Goal: Use online tool/utility: Utilize a website feature to perform a specific function

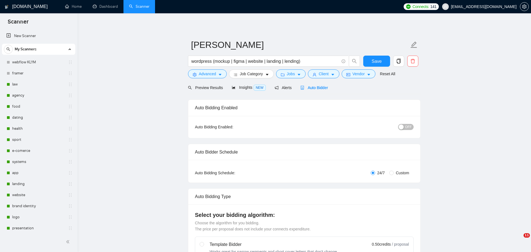
radio input "false"
radio input "true"
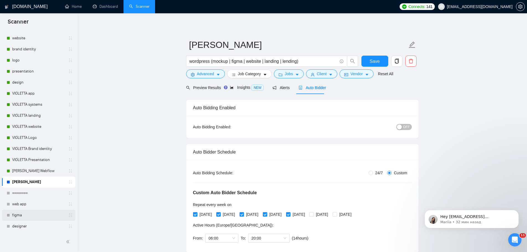
scroll to position [201, 0]
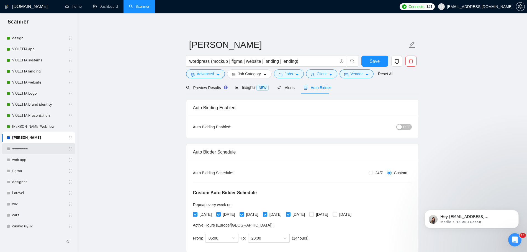
click at [33, 149] on link "========" at bounding box center [38, 149] width 53 height 11
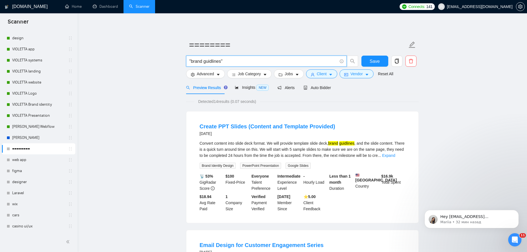
drag, startPoint x: 229, startPoint y: 61, endPoint x: 182, endPoint y: 62, distance: 47.4
paste input "[URL][DOMAIN_NAME]"
drag, startPoint x: 201, startPoint y: 62, endPoint x: 181, endPoint y: 65, distance: 21.0
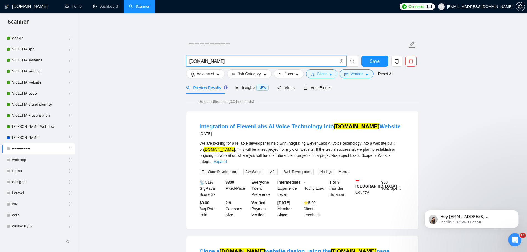
click at [218, 62] on input "[DOMAIN_NAME]" at bounding box center [264, 61] width 148 height 7
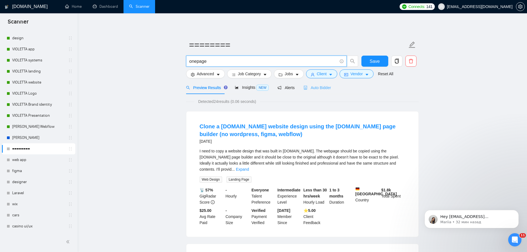
type input "onepage"
click at [320, 87] on span "Auto Bidder" at bounding box center [317, 88] width 27 height 4
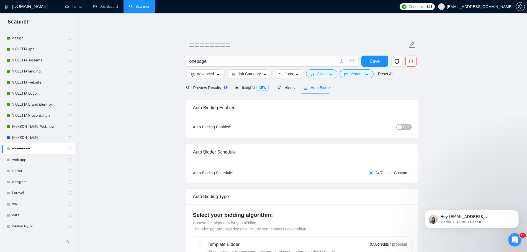
checkbox input "true"
click at [206, 88] on span "Preview Results" at bounding box center [206, 88] width 40 height 4
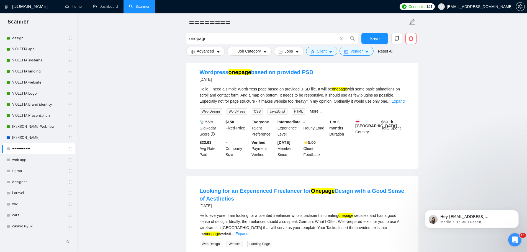
scroll to position [1123, 0]
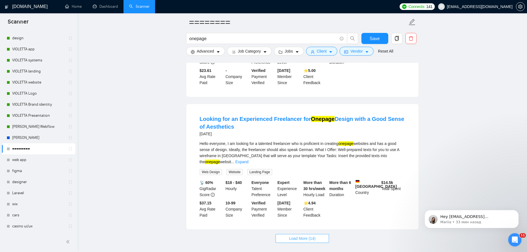
click at [297, 236] on span "Load More (14)" at bounding box center [302, 239] width 27 height 6
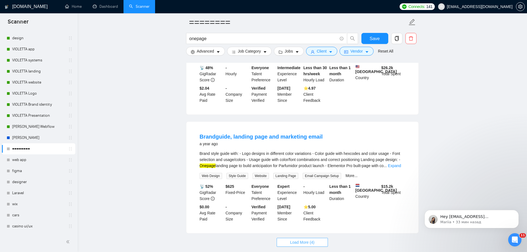
scroll to position [2305, 0]
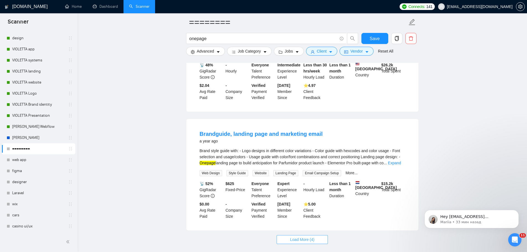
click at [306, 237] on span "Load More (4)" at bounding box center [302, 240] width 24 height 6
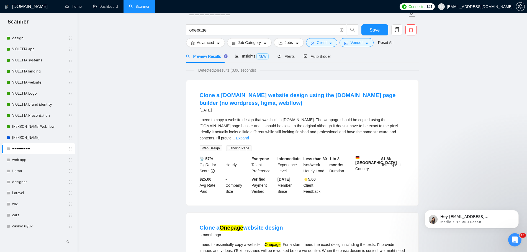
scroll to position [0, 0]
